Goal: Transaction & Acquisition: Purchase product/service

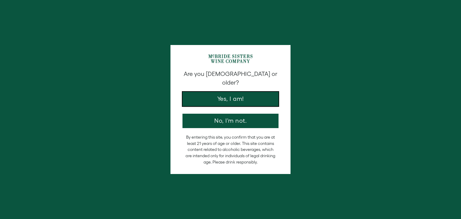
click at [237, 95] on button "Yes, I am!" at bounding box center [231, 99] width 96 height 14
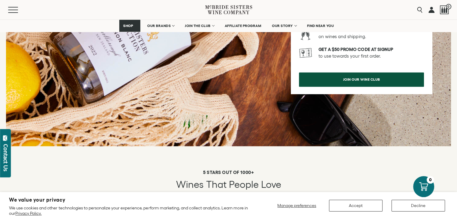
scroll to position [856, 0]
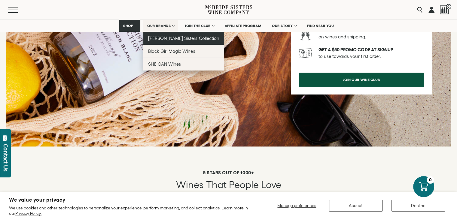
click at [164, 36] on span "[PERSON_NAME] Sisters Collection" at bounding box center [183, 38] width 71 height 5
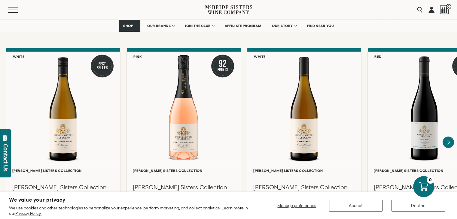
scroll to position [495, 0]
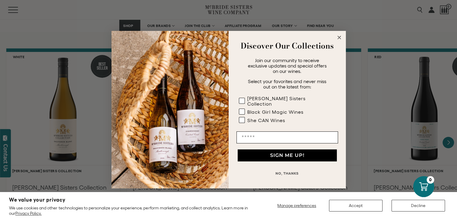
click at [341, 39] on circle "Close dialog" at bounding box center [338, 37] width 7 height 7
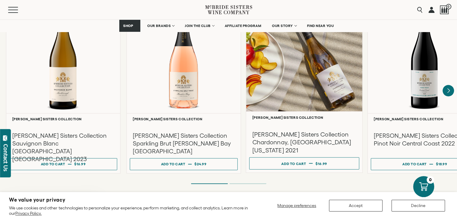
scroll to position [559, 0]
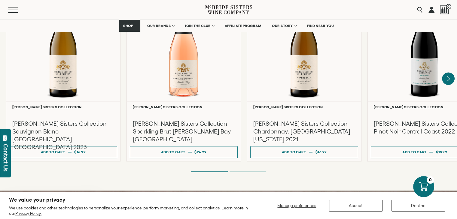
click at [444, 75] on icon "Next" at bounding box center [448, 78] width 13 height 13
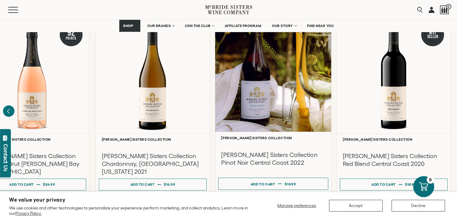
scroll to position [526, 0]
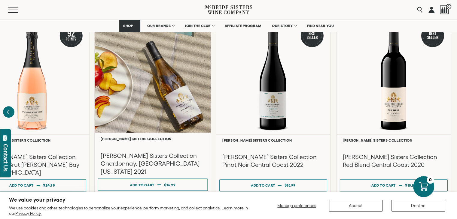
click at [148, 117] on div at bounding box center [153, 75] width 116 height 116
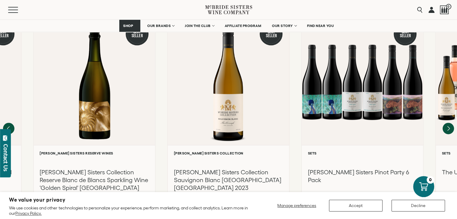
scroll to position [778, 0]
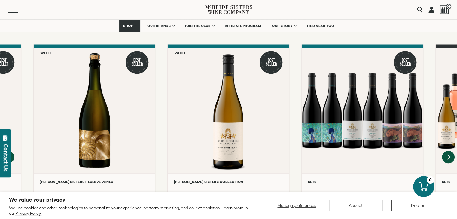
click at [450, 151] on icon "Next" at bounding box center [448, 157] width 13 height 13
